Goal: Task Accomplishment & Management: Use online tool/utility

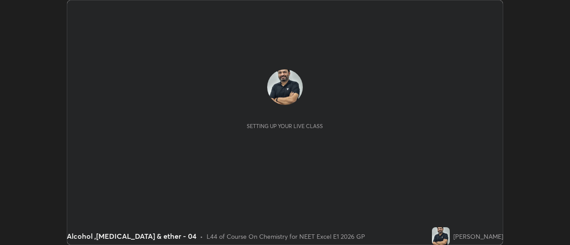
scroll to position [245, 570]
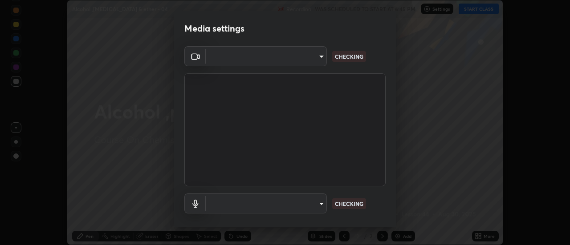
type input "6b20510400c661f13905172a847429c82f5b2d511b6c6cd18f7fa83b3b8a252b"
type input "default"
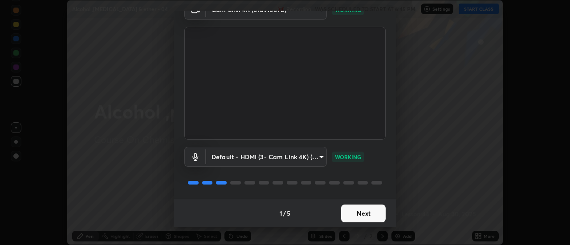
click at [361, 214] on button "Next" at bounding box center [363, 214] width 45 height 18
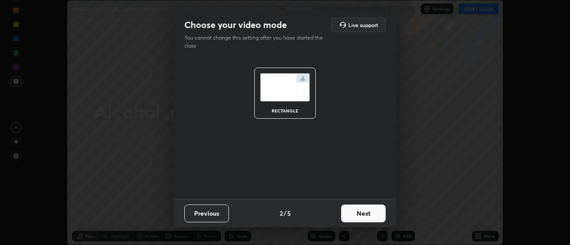
click at [363, 215] on button "Next" at bounding box center [363, 214] width 45 height 18
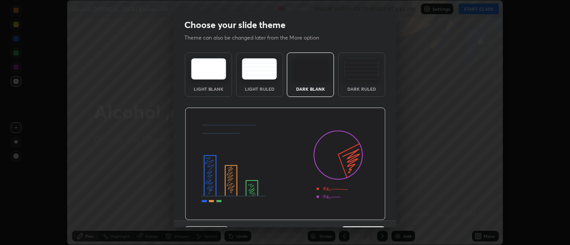
click at [364, 215] on img at bounding box center [285, 164] width 201 height 113
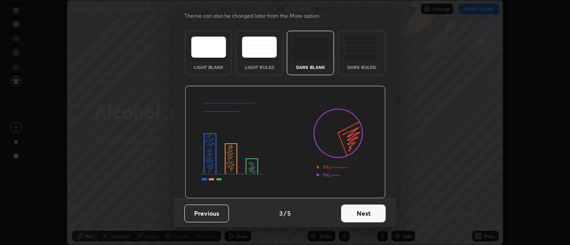
click at [366, 210] on button "Next" at bounding box center [363, 214] width 45 height 18
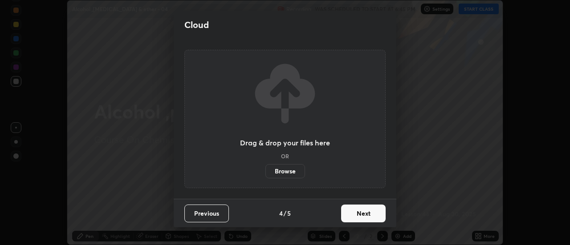
scroll to position [0, 0]
click at [358, 214] on button "Next" at bounding box center [363, 214] width 45 height 18
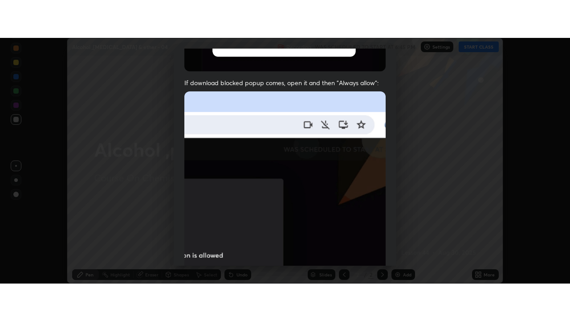
scroll to position [229, 0]
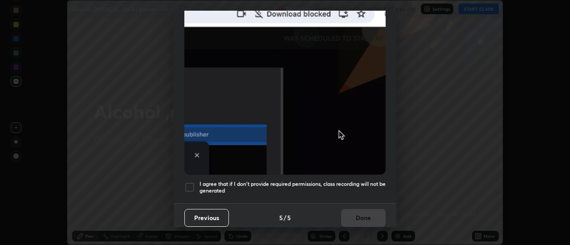
click at [188, 184] on div at bounding box center [189, 187] width 11 height 11
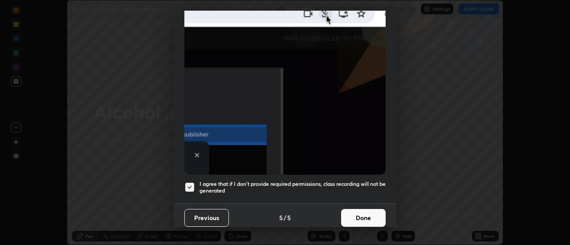
click at [348, 216] on button "Done" at bounding box center [363, 218] width 45 height 18
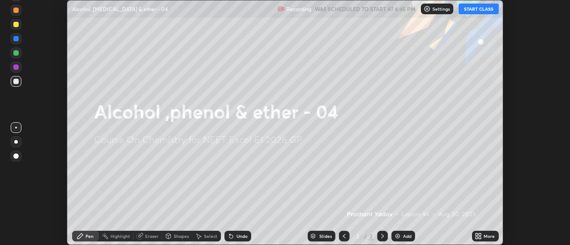
click at [473, 11] on button "START CLASS" at bounding box center [479, 9] width 40 height 11
click at [481, 237] on icon at bounding box center [480, 238] width 2 height 2
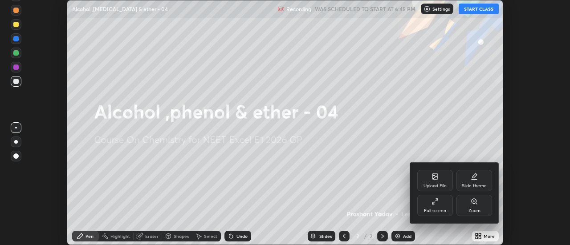
click at [444, 208] on div "Full screen" at bounding box center [435, 205] width 36 height 21
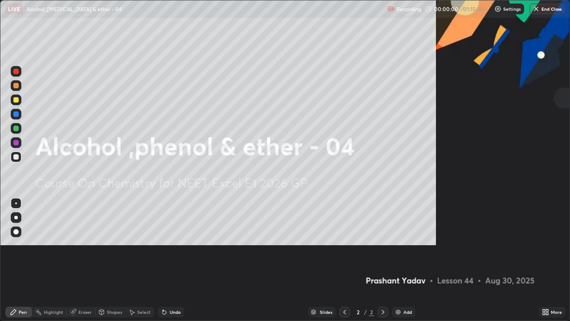
scroll to position [321, 570]
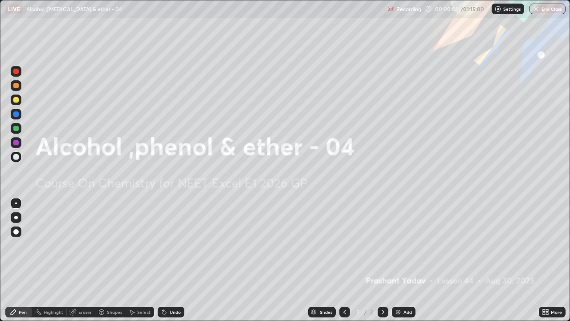
click at [400, 245] on img at bounding box center [398, 311] width 7 height 7
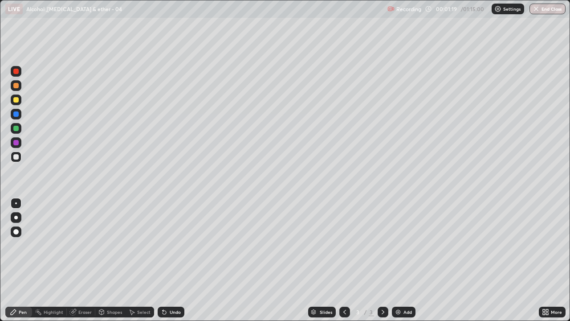
click at [16, 216] on div at bounding box center [16, 218] width 4 height 4
click at [165, 245] on icon at bounding box center [165, 312] width 4 height 4
click at [166, 245] on icon at bounding box center [164, 311] width 7 height 7
click at [168, 245] on div "Undo" at bounding box center [171, 311] width 27 height 11
click at [172, 245] on div "Undo" at bounding box center [171, 311] width 27 height 11
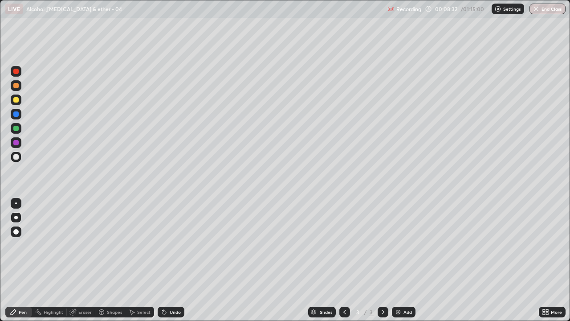
click at [18, 102] on div at bounding box center [16, 99] width 11 height 11
click at [398, 245] on img at bounding box center [398, 311] width 7 height 7
click at [17, 157] on div at bounding box center [15, 156] width 5 height 5
click at [143, 245] on div "Select" at bounding box center [143, 312] width 13 height 4
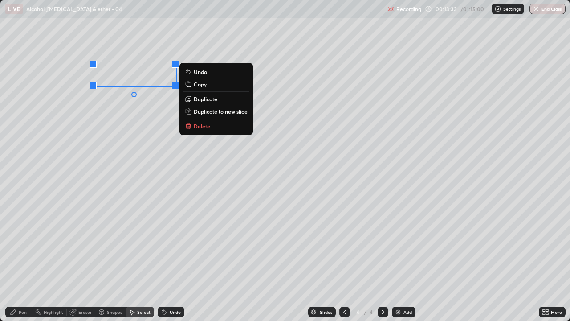
click at [200, 127] on p "Delete" at bounding box center [202, 125] width 16 height 7
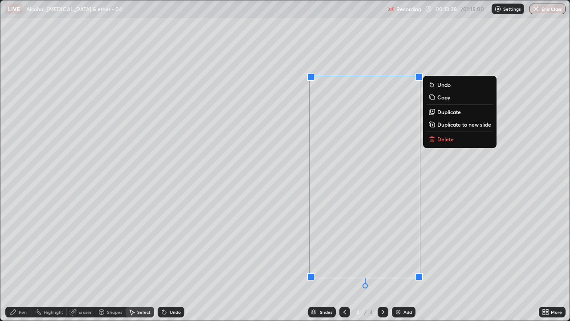
click at [443, 138] on p "Delete" at bounding box center [445, 138] width 16 height 7
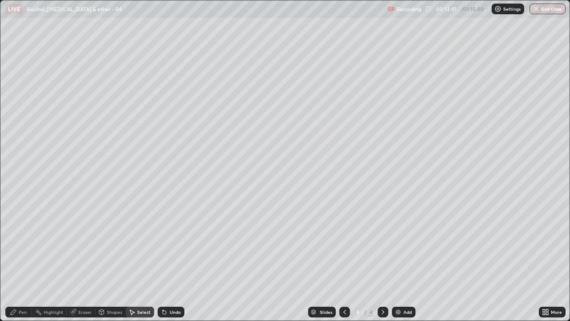
click at [23, 245] on div "Pen" at bounding box center [23, 312] width 8 height 4
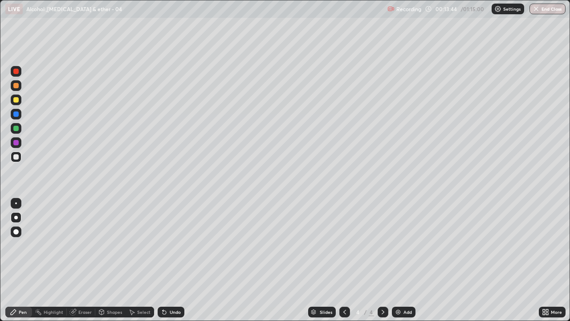
click at [82, 245] on div "Eraser" at bounding box center [84, 312] width 13 height 4
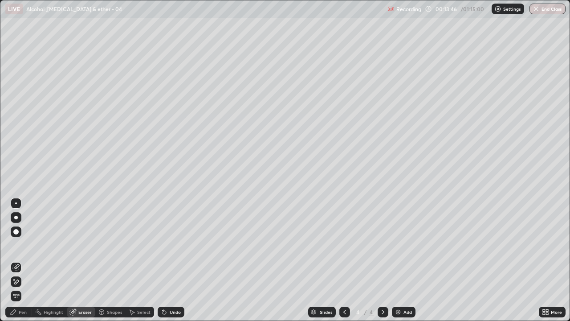
click at [23, 245] on div "Pen" at bounding box center [23, 312] width 8 height 4
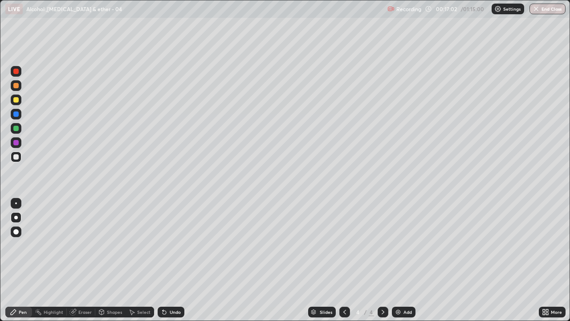
click at [400, 245] on img at bounding box center [398, 311] width 7 height 7
click at [164, 245] on div "Undo" at bounding box center [171, 311] width 27 height 11
click at [397, 245] on img at bounding box center [398, 311] width 7 height 7
click at [395, 245] on img at bounding box center [398, 311] width 7 height 7
click at [172, 245] on div "Undo" at bounding box center [175, 312] width 11 height 4
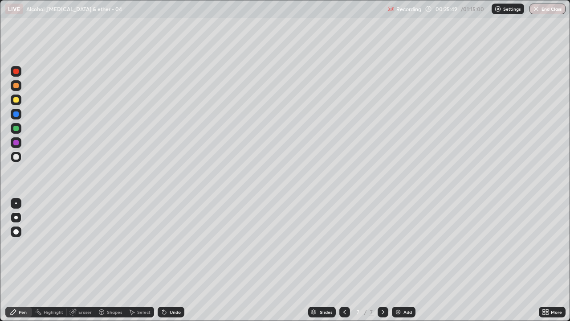
click at [171, 245] on div "Undo" at bounding box center [171, 311] width 27 height 11
click at [170, 245] on div "Undo" at bounding box center [171, 311] width 27 height 11
click at [396, 245] on img at bounding box center [398, 311] width 7 height 7
click at [172, 245] on div "Undo" at bounding box center [171, 311] width 27 height 11
click at [171, 245] on div "Undo" at bounding box center [169, 312] width 30 height 18
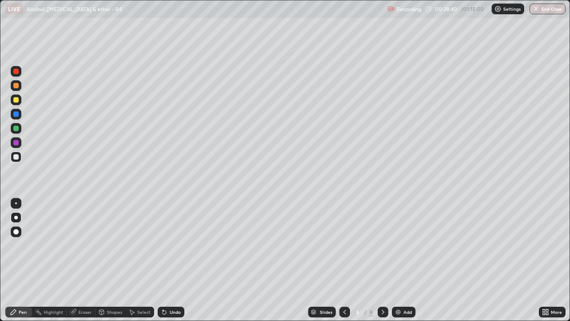
click at [171, 245] on div "Undo" at bounding box center [169, 312] width 30 height 18
click at [173, 245] on div "Undo" at bounding box center [169, 312] width 30 height 18
click at [174, 245] on div "Undo" at bounding box center [169, 312] width 30 height 18
click at [84, 245] on div "Eraser" at bounding box center [84, 312] width 13 height 4
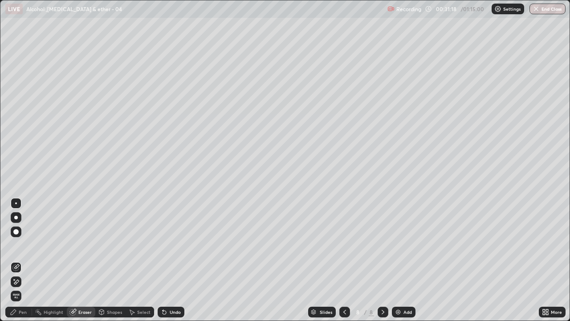
click at [23, 245] on div "Pen" at bounding box center [23, 312] width 8 height 4
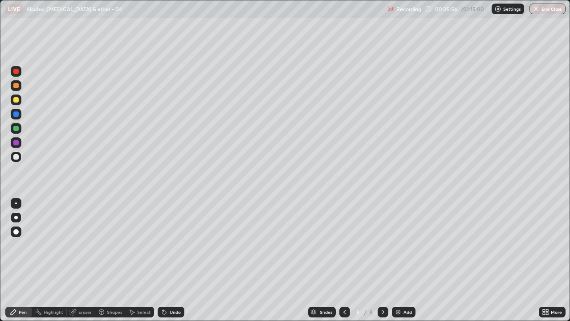
click at [399, 245] on img at bounding box center [398, 311] width 7 height 7
click at [83, 245] on div "Eraser" at bounding box center [81, 311] width 29 height 11
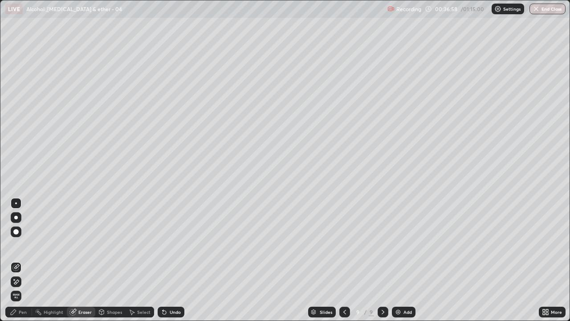
click at [27, 245] on div "Pen" at bounding box center [18, 311] width 27 height 11
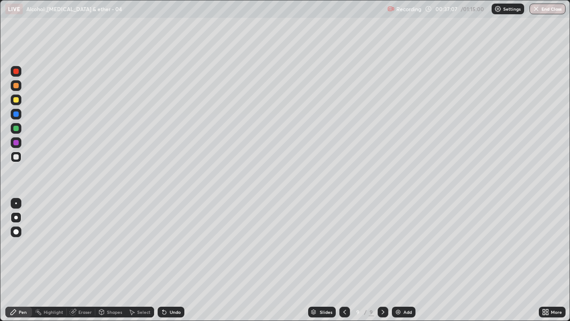
click at [81, 245] on div "Eraser" at bounding box center [81, 311] width 29 height 11
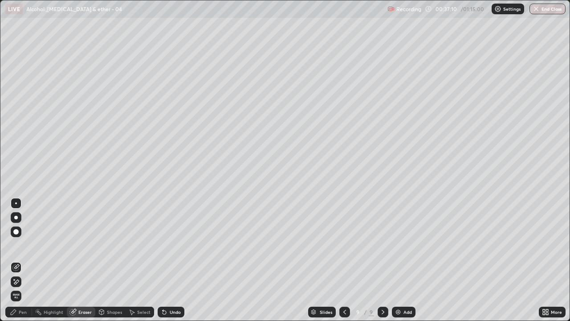
click at [26, 245] on div "Pen" at bounding box center [23, 312] width 8 height 4
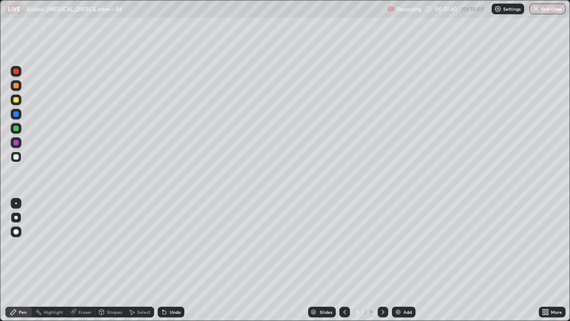
click at [166, 245] on icon at bounding box center [164, 311] width 7 height 7
click at [167, 245] on div "Undo" at bounding box center [171, 311] width 27 height 11
click at [171, 245] on div "Undo" at bounding box center [175, 312] width 11 height 4
click at [172, 245] on div "Undo" at bounding box center [175, 312] width 11 height 4
click at [176, 245] on div "Undo" at bounding box center [175, 312] width 11 height 4
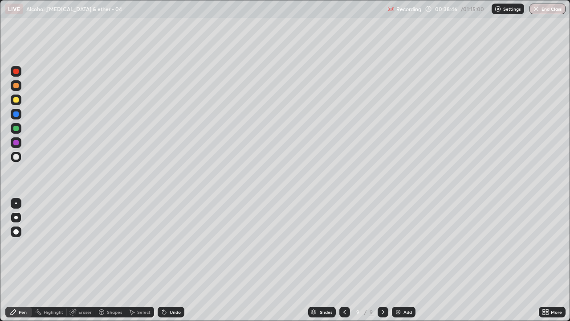
click at [178, 245] on div "Undo" at bounding box center [175, 312] width 11 height 4
click at [180, 245] on div "Undo" at bounding box center [171, 311] width 27 height 11
click at [397, 245] on img at bounding box center [398, 311] width 7 height 7
click at [175, 245] on div "Undo" at bounding box center [175, 312] width 11 height 4
click at [181, 245] on div "Undo" at bounding box center [171, 311] width 27 height 11
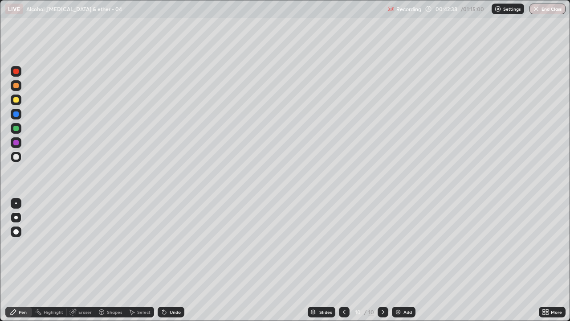
click at [182, 245] on div "Undo" at bounding box center [171, 311] width 27 height 11
click at [181, 245] on div "Undo" at bounding box center [171, 311] width 27 height 11
click at [183, 245] on div "Undo" at bounding box center [171, 311] width 27 height 11
click at [181, 245] on div "Undo" at bounding box center [171, 311] width 27 height 11
click at [178, 245] on div "Undo" at bounding box center [175, 312] width 11 height 4
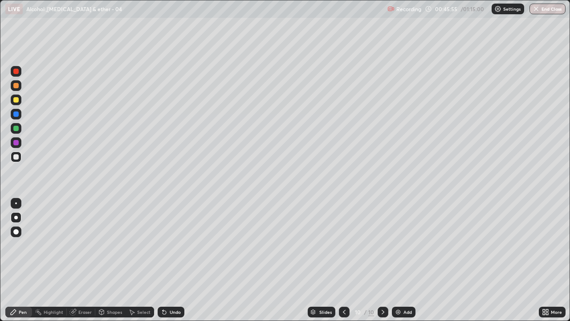
click at [17, 100] on div at bounding box center [15, 99] width 5 height 5
click at [398, 245] on div "Add" at bounding box center [404, 311] width 24 height 11
click at [16, 158] on div at bounding box center [15, 156] width 5 height 5
click at [15, 100] on div at bounding box center [15, 99] width 5 height 5
click at [343, 245] on icon at bounding box center [344, 312] width 3 height 4
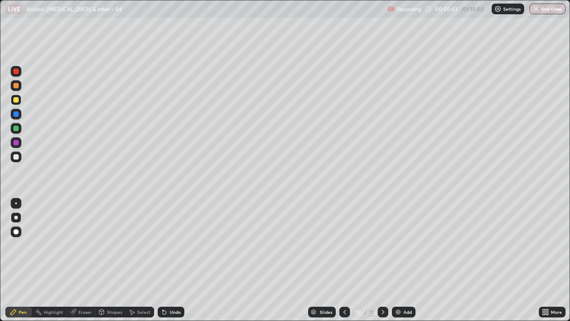
click at [398, 245] on img at bounding box center [398, 311] width 7 height 7
click at [15, 158] on div at bounding box center [15, 156] width 5 height 5
click at [400, 245] on img at bounding box center [398, 311] width 7 height 7
click at [396, 245] on img at bounding box center [398, 311] width 7 height 7
click at [400, 245] on img at bounding box center [398, 311] width 7 height 7
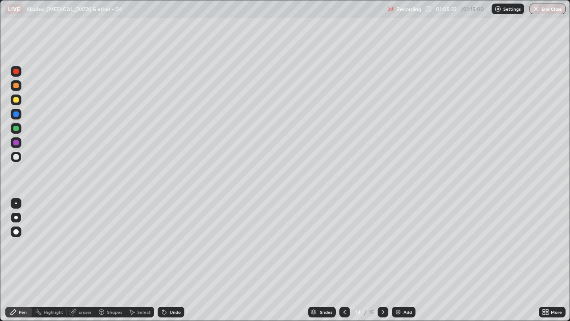
click at [82, 245] on div "Eraser" at bounding box center [84, 312] width 13 height 4
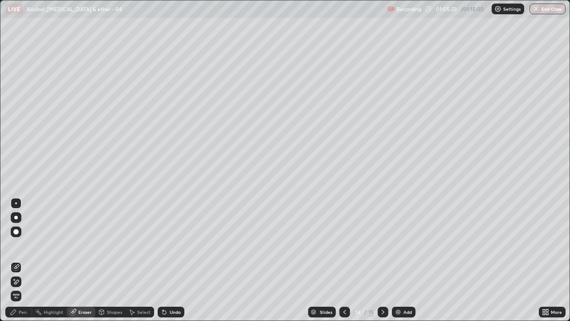
click at [27, 245] on div "Pen" at bounding box center [18, 311] width 27 height 11
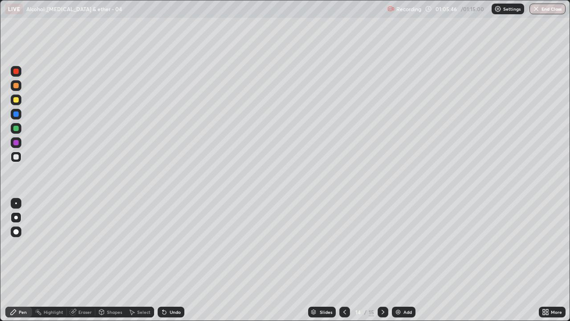
click at [84, 245] on div "Eraser" at bounding box center [81, 311] width 29 height 11
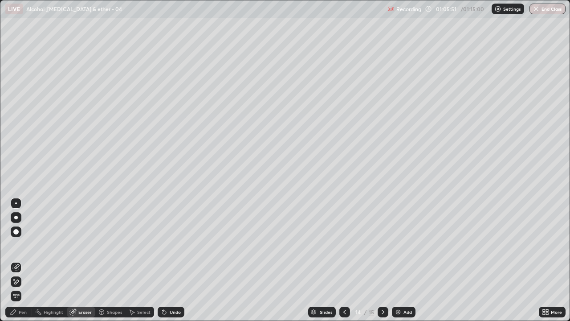
click at [29, 245] on div "Pen" at bounding box center [18, 311] width 27 height 11
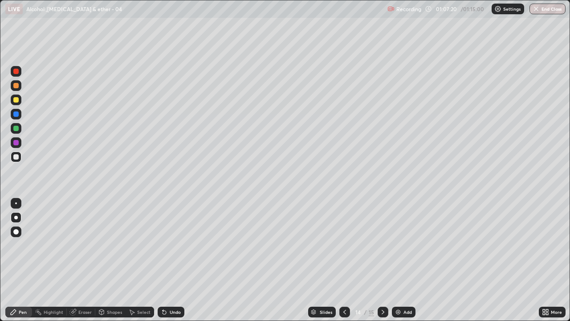
click at [16, 100] on div at bounding box center [15, 99] width 5 height 5
click at [343, 245] on icon at bounding box center [344, 311] width 7 height 7
click at [344, 245] on icon at bounding box center [344, 311] width 7 height 7
click at [400, 245] on img at bounding box center [398, 311] width 7 height 7
click at [544, 12] on button "End Class" at bounding box center [547, 9] width 35 height 11
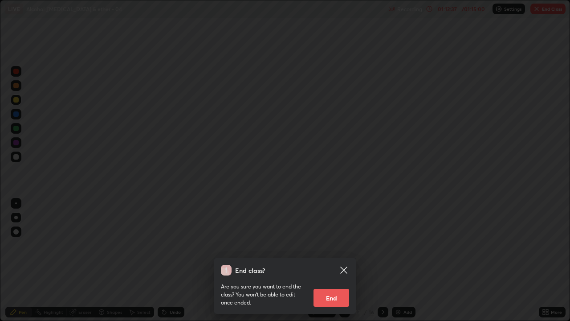
click at [336, 245] on button "End" at bounding box center [332, 298] width 36 height 18
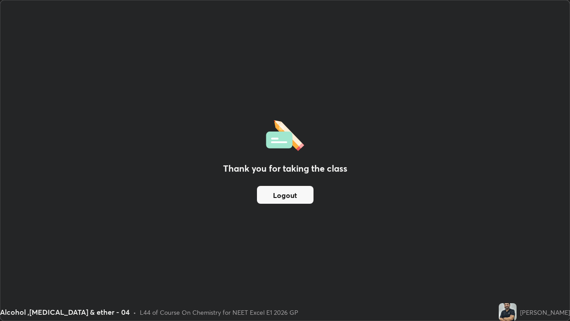
click at [303, 192] on button "Logout" at bounding box center [285, 195] width 57 height 18
